Goal: Information Seeking & Learning: Learn about a topic

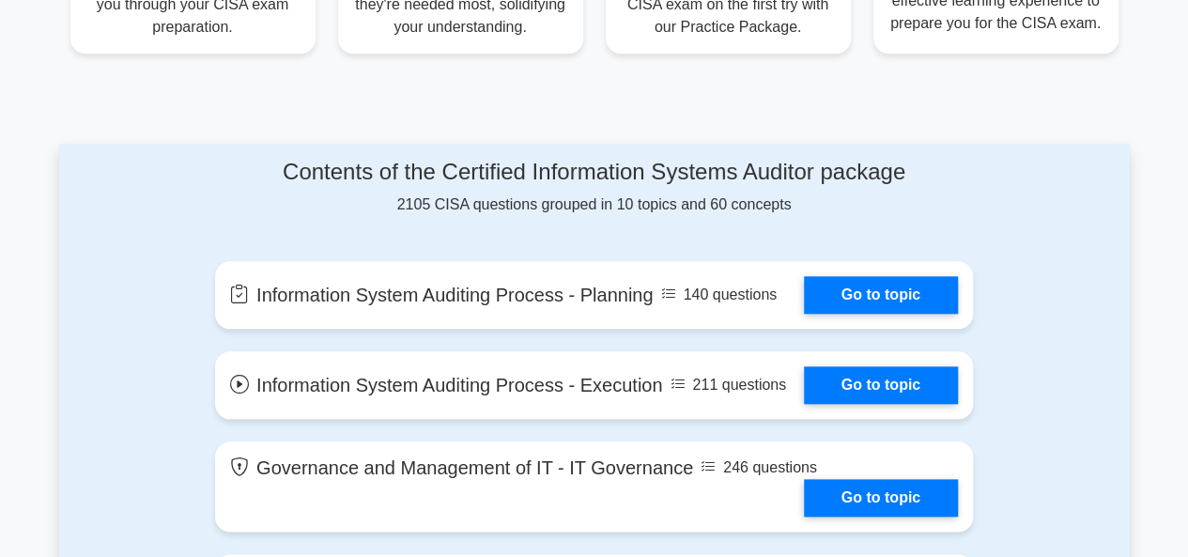
scroll to position [846, 0]
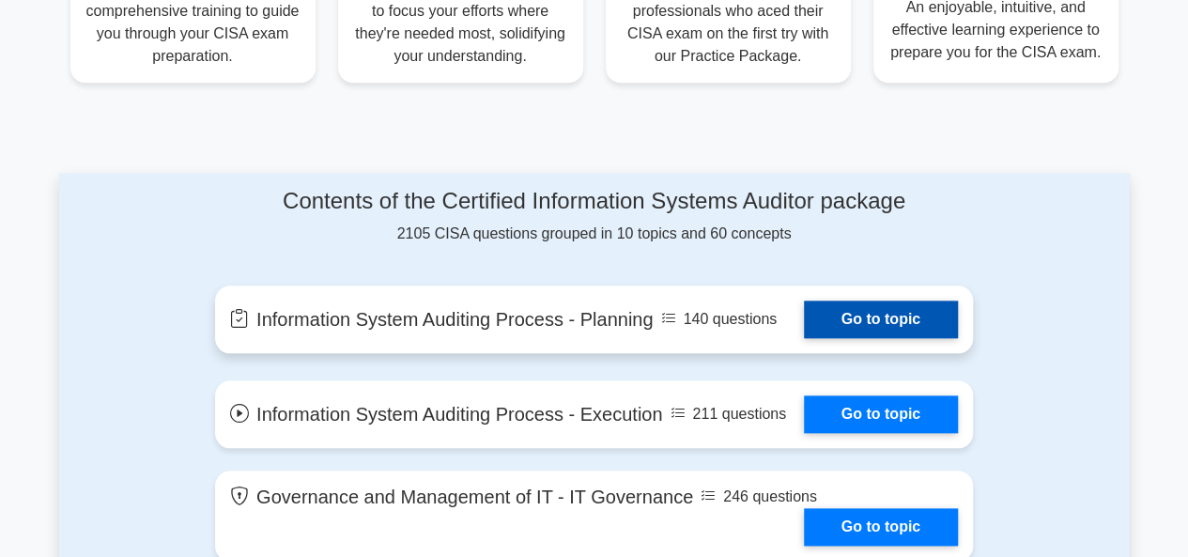
click at [874, 322] on link "Go to topic" at bounding box center [881, 320] width 154 height 38
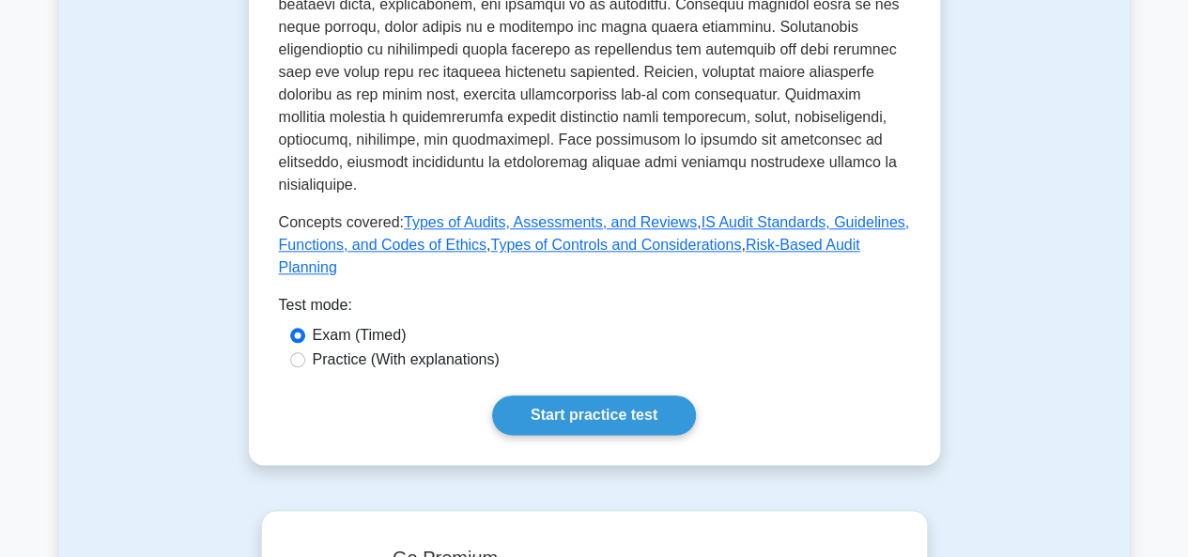
scroll to position [1033, 0]
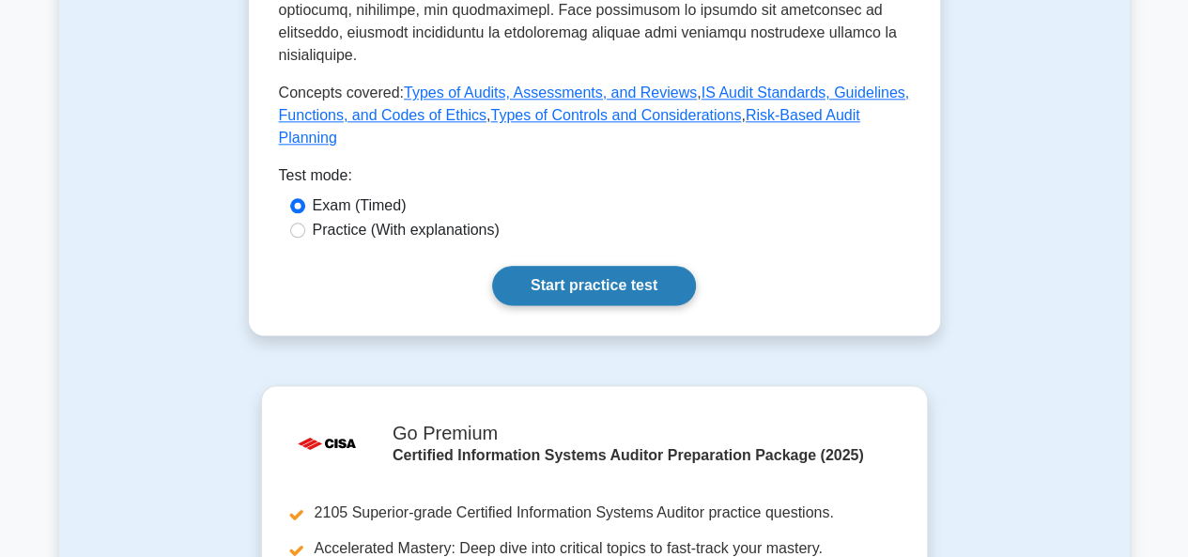
click at [663, 266] on link "Start practice test" at bounding box center [594, 285] width 204 height 39
